Goal: Task Accomplishment & Management: Complete application form

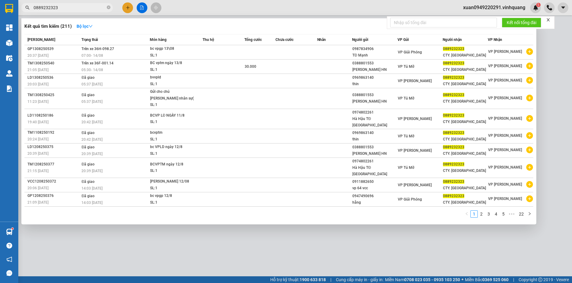
type input "0"
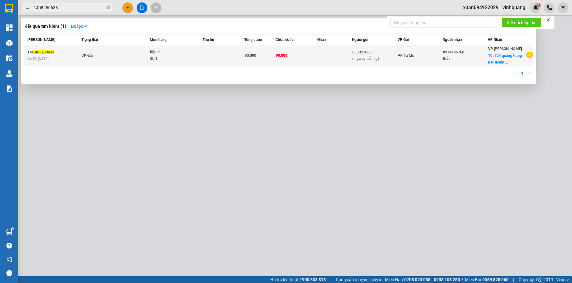
type input "1408250633"
click at [101, 55] on td "VP Gửi" at bounding box center [115, 55] width 70 height 21
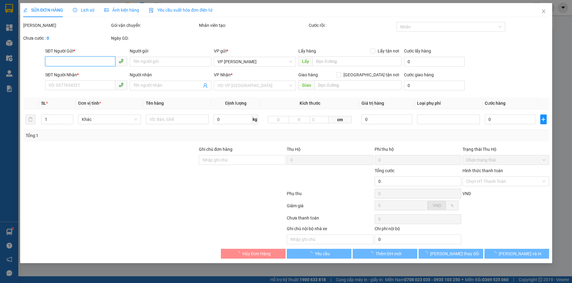
type input "0903216609"
type input "nhạc cụ tiến đạt"
type input "0974485768"
type input "thảo"
checkbox input "true"
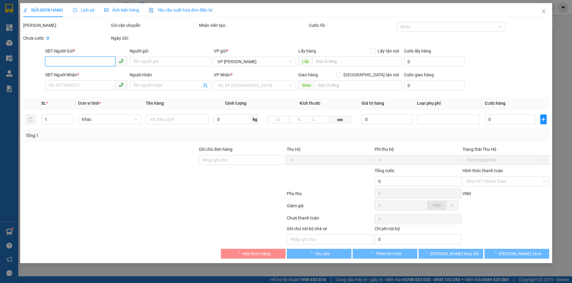
type input "724 quang trung hạc thành th"
type input "90.000"
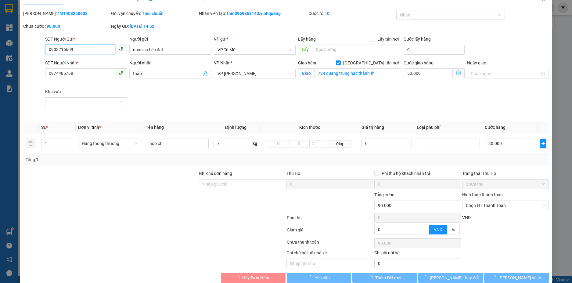
scroll to position [23, 0]
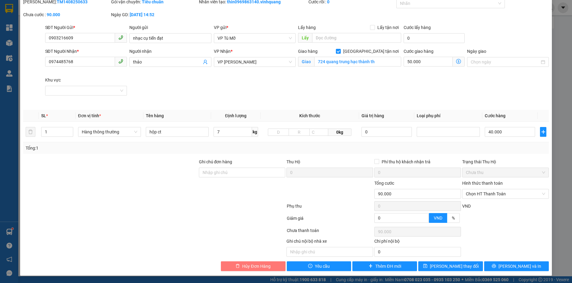
click at [257, 265] on span "Hủy Đơn Hàng" at bounding box center [256, 266] width 28 height 7
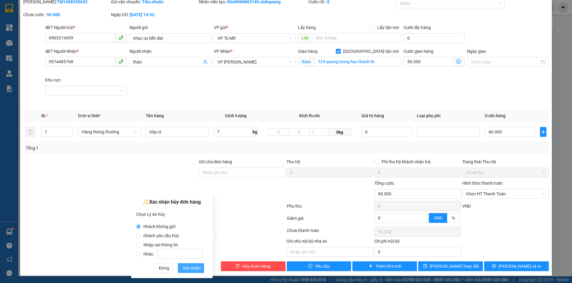
click at [190, 267] on span "Xác nhận" at bounding box center [192, 267] width 18 height 7
